Goal: Feedback & Contribution: Submit feedback/report problem

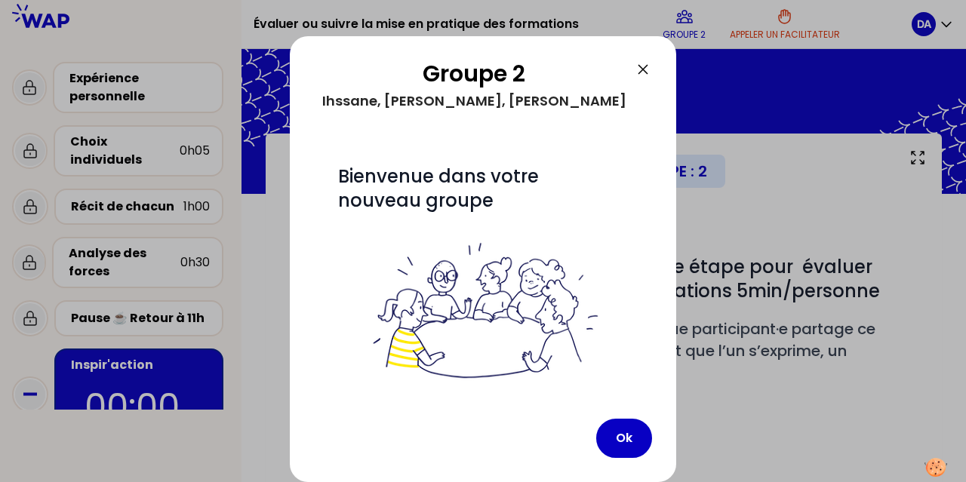
click at [508, 68] on icon at bounding box center [643, 69] width 9 height 9
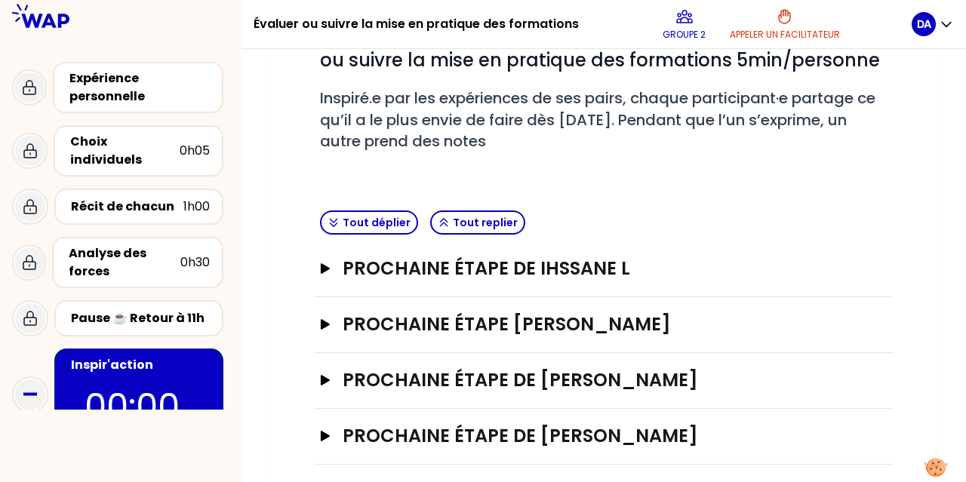
scroll to position [241, 0]
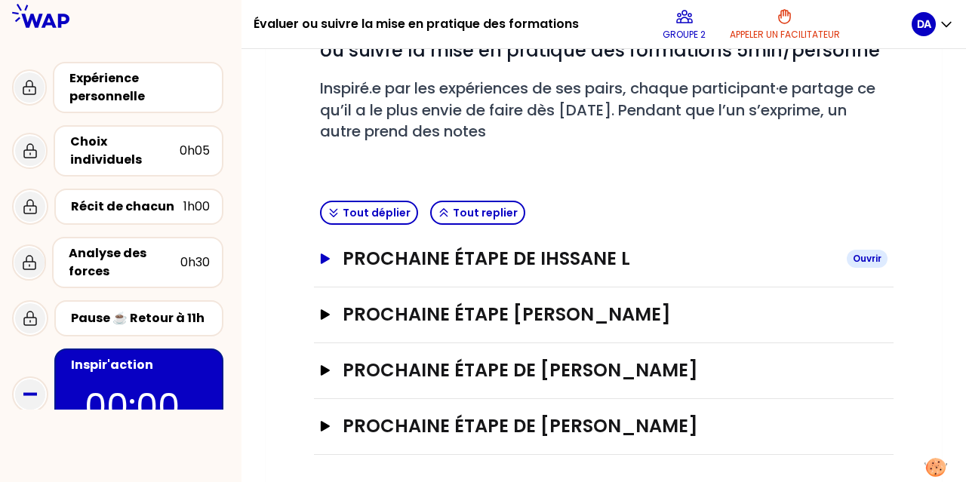
click at [466, 257] on h3 "Prochaine étape de Ihssane L" at bounding box center [589, 259] width 492 height 24
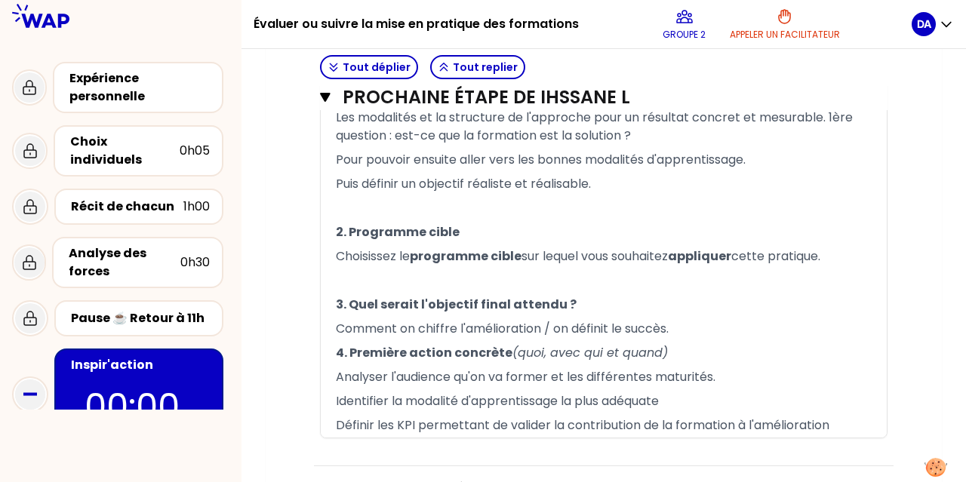
scroll to position [662, 0]
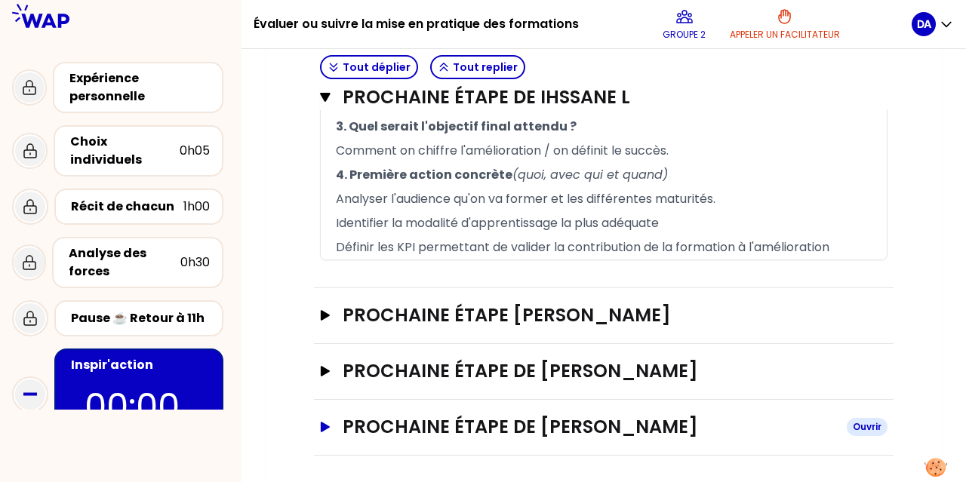
click at [442, 430] on h3 "Prochaine étape de [PERSON_NAME]" at bounding box center [589, 427] width 492 height 24
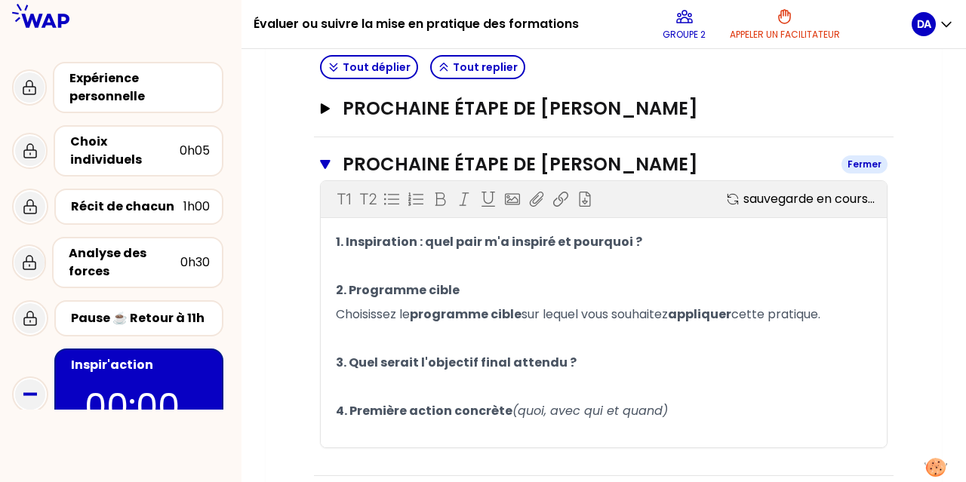
scroll to position [944, 0]
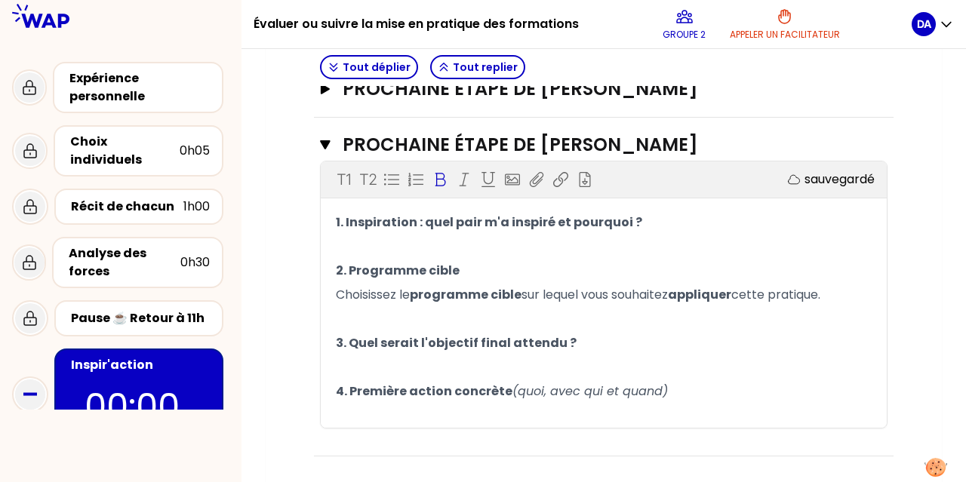
click at [440, 316] on p "﻿" at bounding box center [604, 319] width 536 height 24
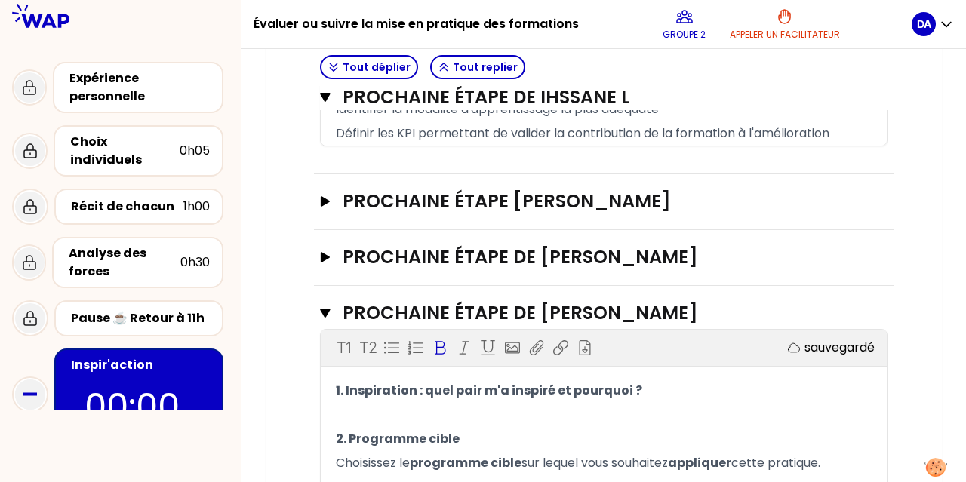
scroll to position [775, 0]
click at [508, 246] on h3 "Prochaine étape de [PERSON_NAME]" at bounding box center [589, 258] width 492 height 24
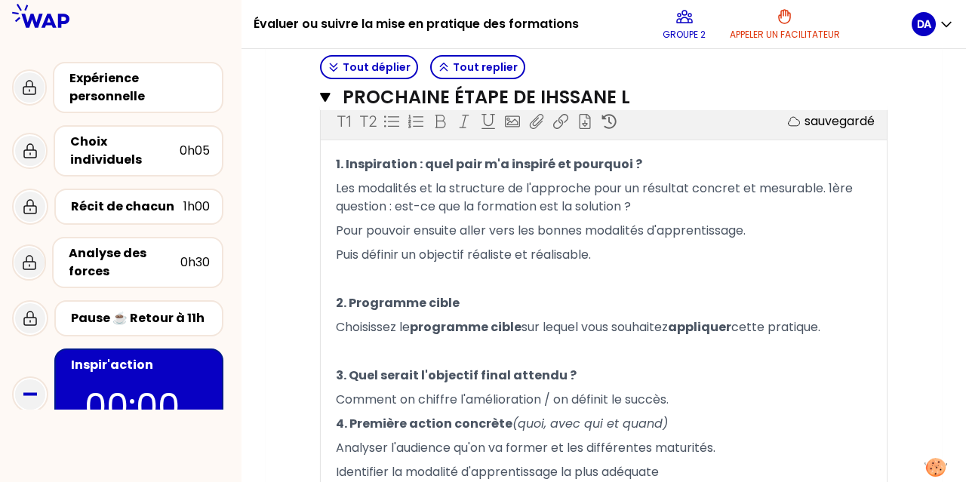
scroll to position [411, 0]
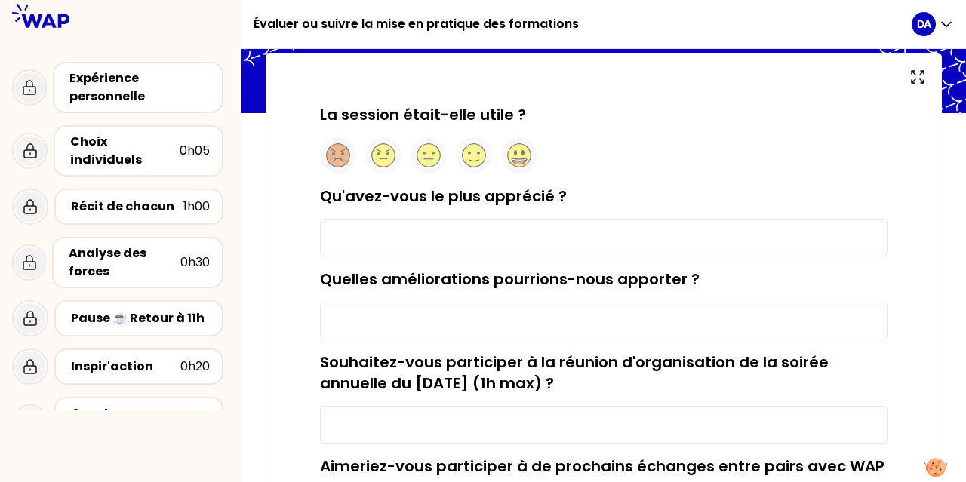
scroll to position [82, 0]
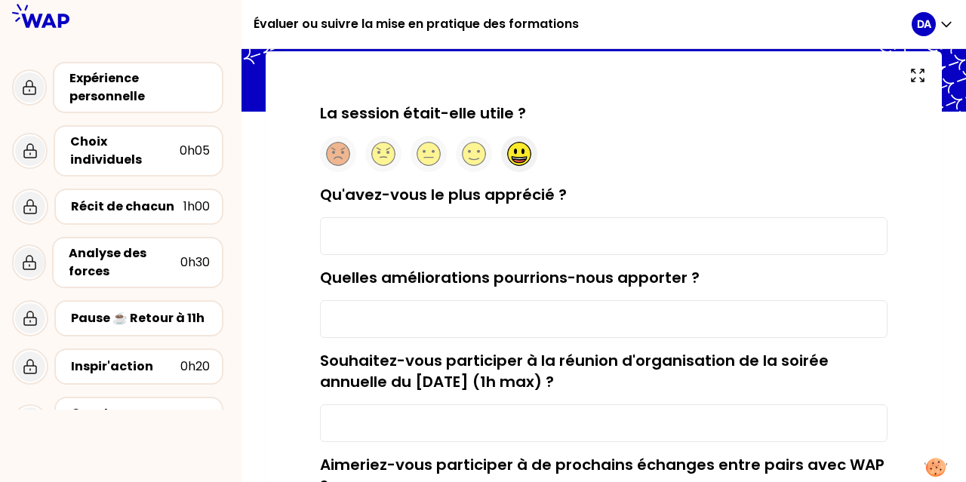
click at [508, 155] on circle at bounding box center [519, 154] width 23 height 23
click at [435, 240] on input "Qu'avez-vous le plus apprécié ?" at bounding box center [604, 236] width 568 height 38
click at [420, 243] on input "Qu'avez-vous le plus apprécié ?" at bounding box center [604, 236] width 568 height 38
type input "Echanges très constructifs - les idées fusent"
click at [387, 317] on input "Quelles améliorations pourrions-nous apporter ?" at bounding box center [604, 319] width 568 height 38
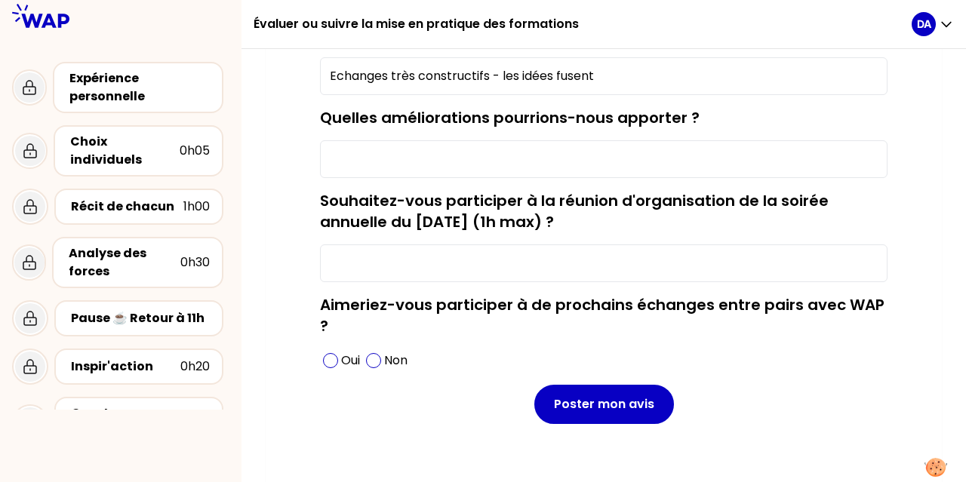
scroll to position [243, 0]
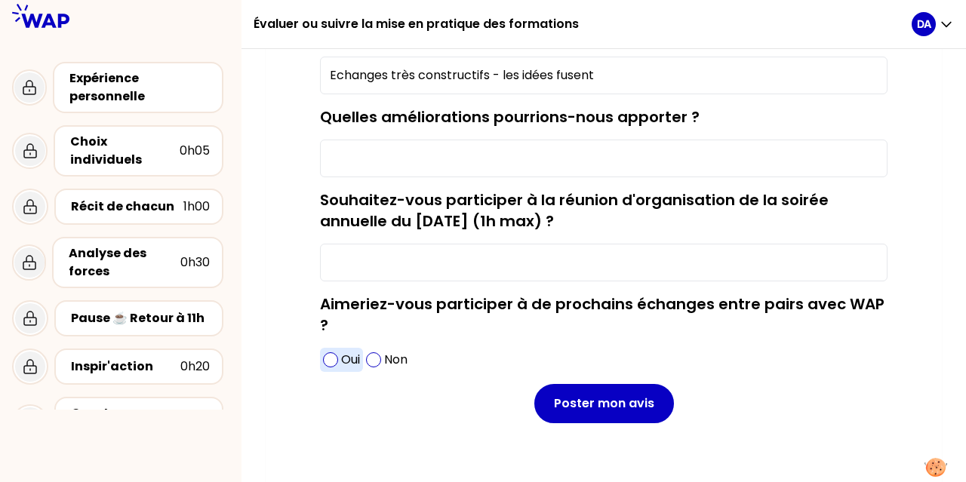
click at [332, 365] on span at bounding box center [330, 360] width 15 height 15
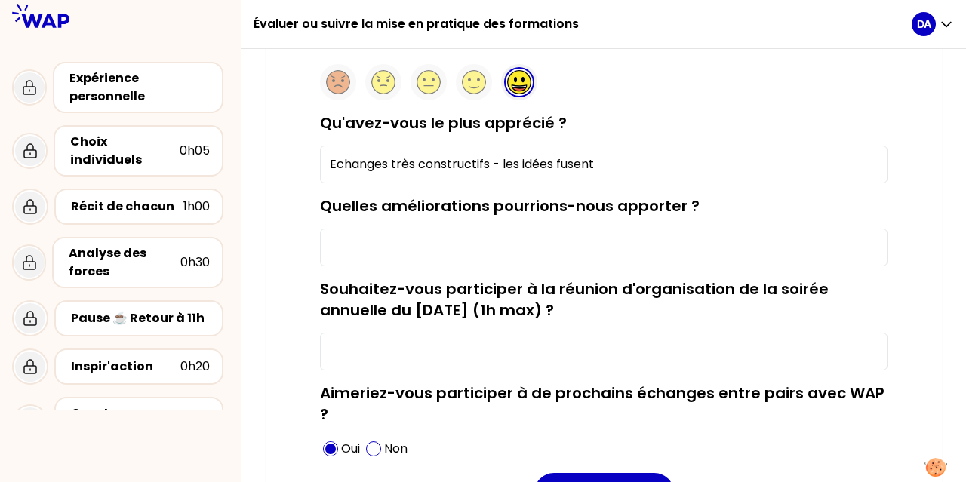
scroll to position [155, 0]
click at [375, 234] on input "Quelles améliorations pourrions-nous apporter ?" at bounding box center [604, 247] width 568 height 38
click at [367, 205] on label "Quelles améliorations pourrions-nous apporter ?" at bounding box center [510, 205] width 380 height 21
click at [367, 228] on input "Quelles améliorations pourrions-nous apporter ?" at bounding box center [604, 247] width 568 height 38
click at [393, 248] on input "Quelles améliorations pourrions-nous apporter ?" at bounding box center [604, 247] width 568 height 38
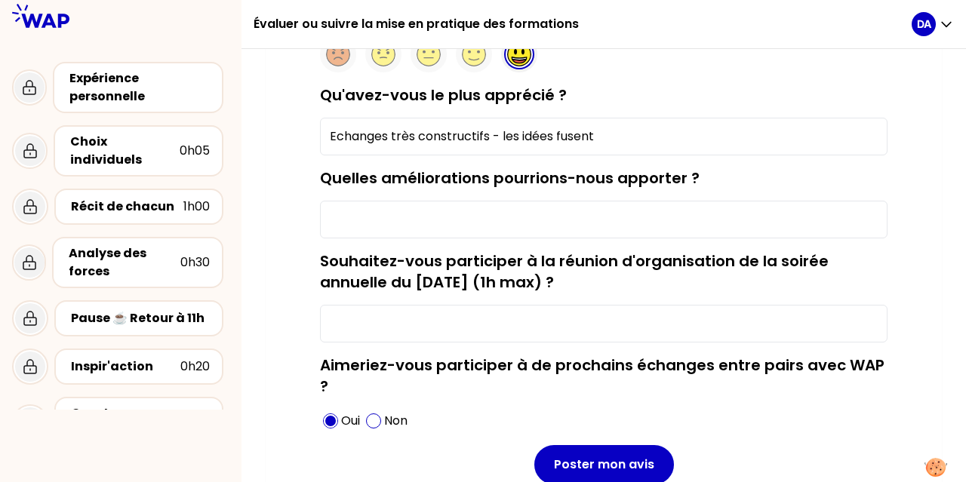
scroll to position [260, 0]
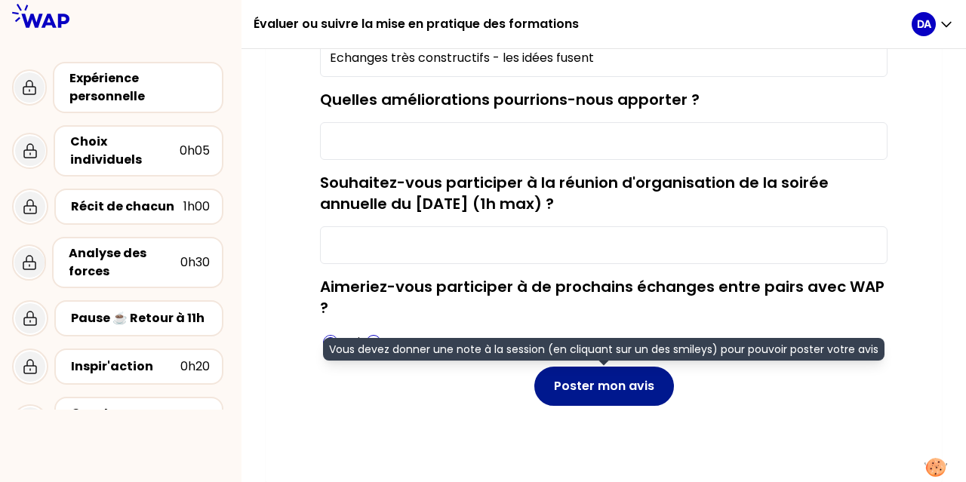
click at [508, 391] on button "Poster mon avis" at bounding box center [604, 386] width 140 height 39
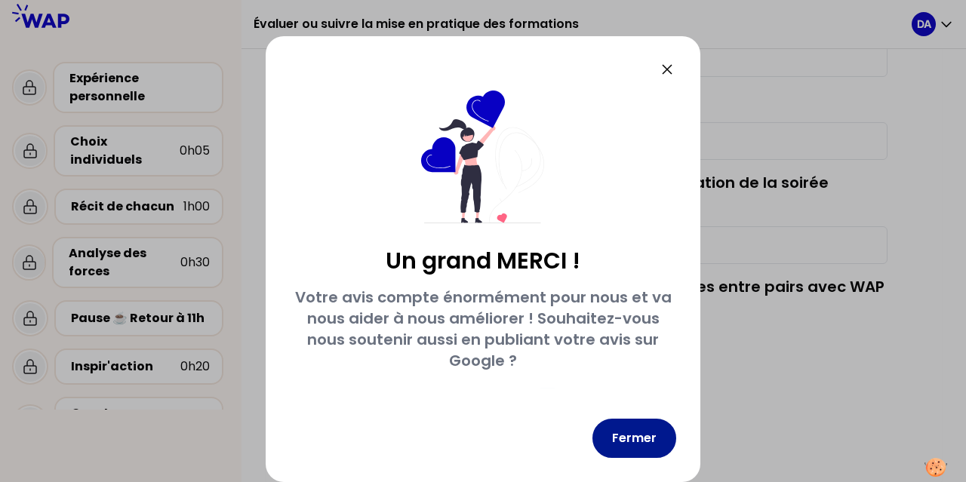
click at [508, 442] on button "Fermer" at bounding box center [635, 438] width 84 height 39
